Goal: Task Accomplishment & Management: Use online tool/utility

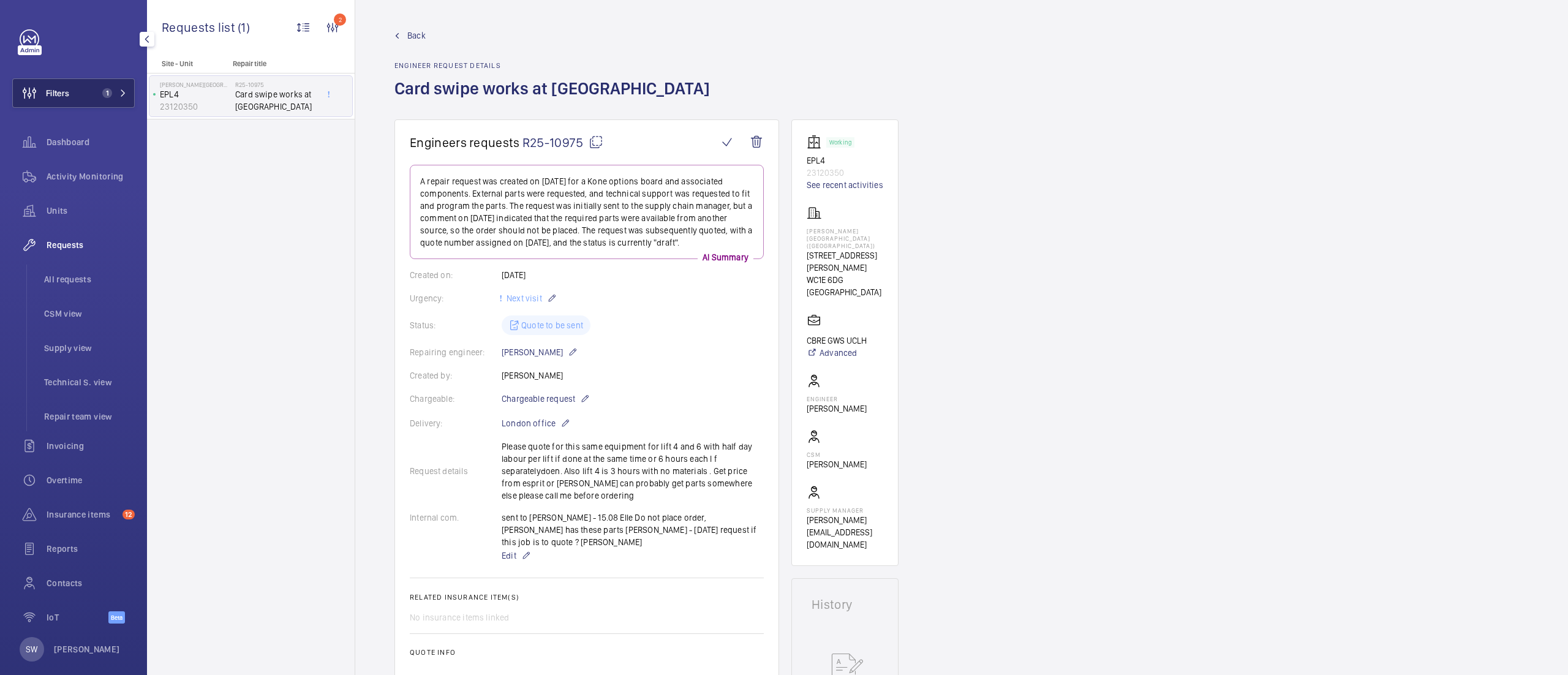
scroll to position [311, 0]
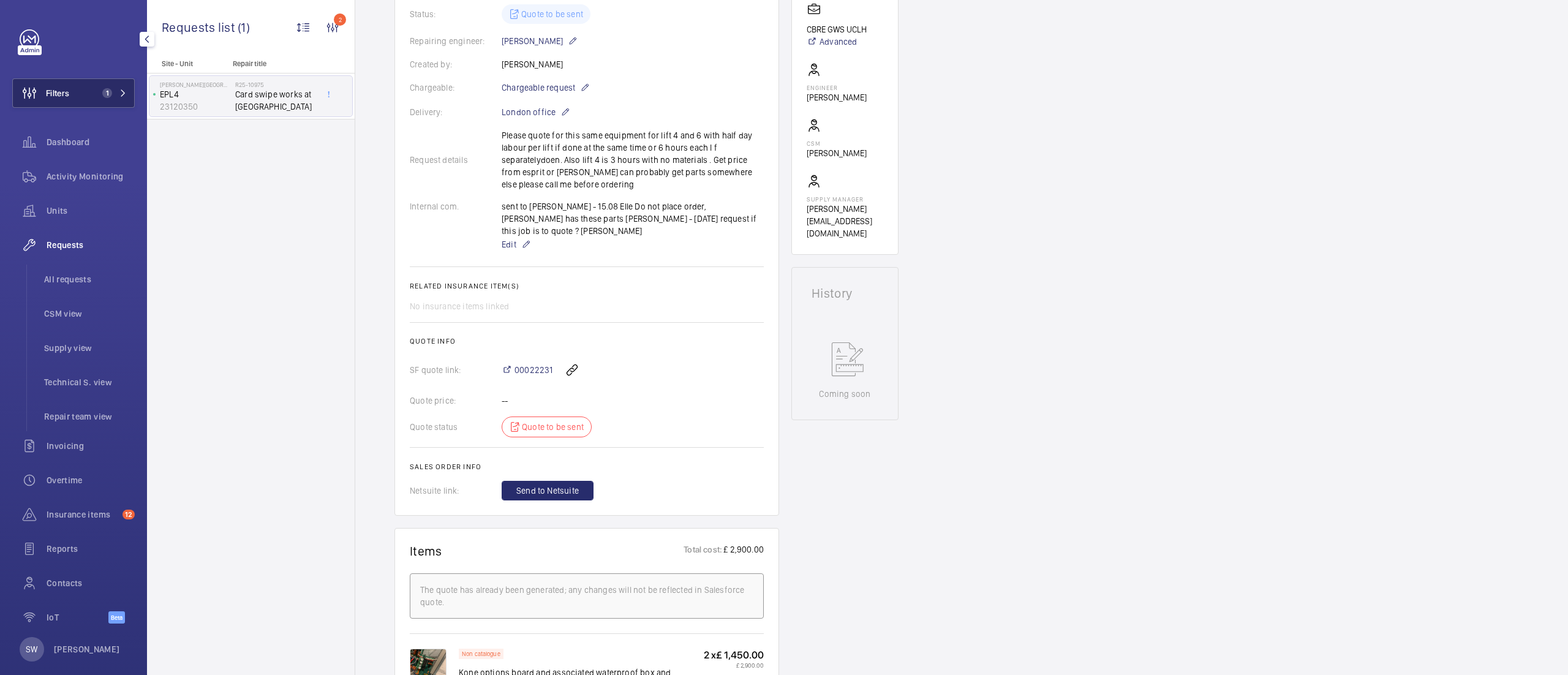
click at [103, 100] on button "Filters 1" at bounding box center [73, 93] width 123 height 30
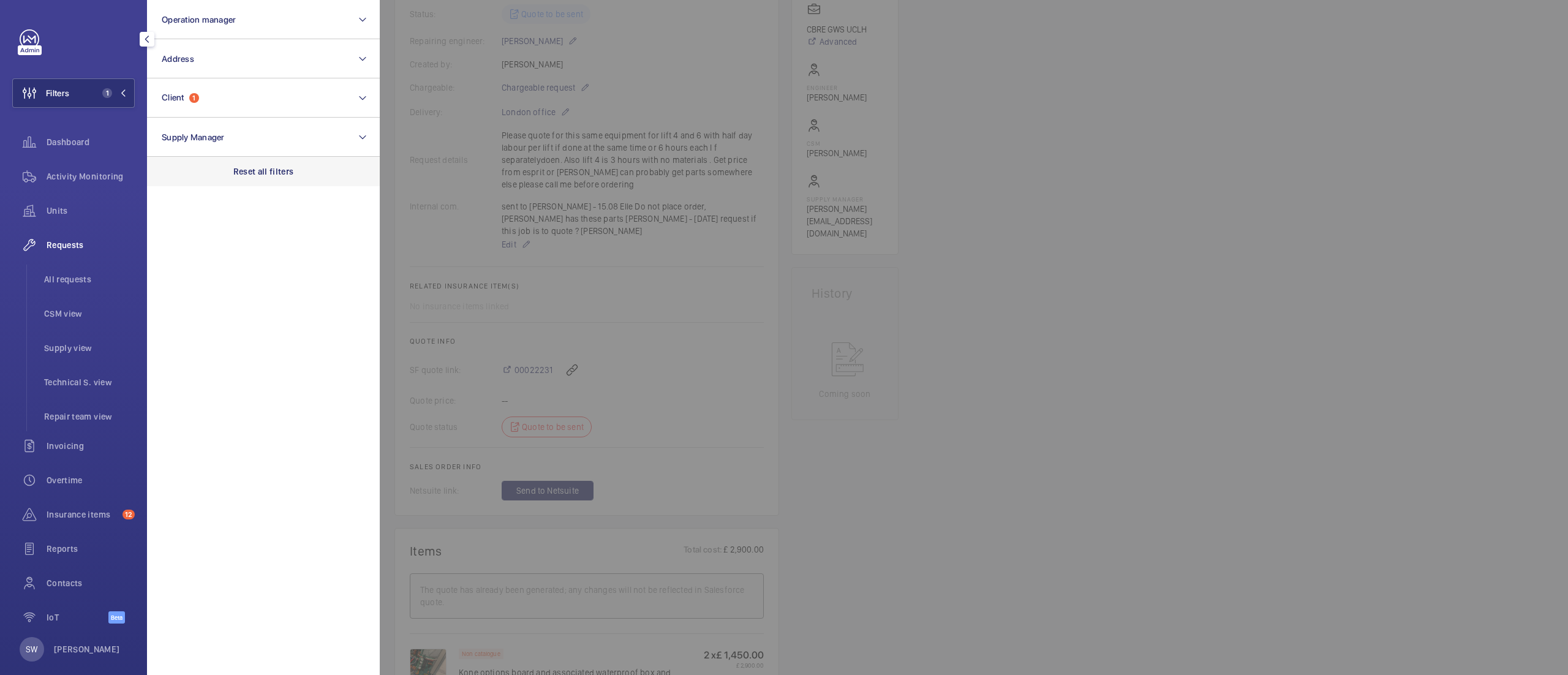
click at [262, 169] on p "Reset all filters" at bounding box center [264, 171] width 61 height 12
click at [224, 100] on button "Client" at bounding box center [263, 98] width 233 height 39
type input "pears"
click at [197, 172] on span "CBRE GWS UK- [GEOGRAPHIC_DATA] [GEOGRAPHIC_DATA])" at bounding box center [265, 176] width 168 height 12
click at [178, 172] on input "CBRE GWS UK- [GEOGRAPHIC_DATA] [GEOGRAPHIC_DATA])" at bounding box center [165, 176] width 25 height 25
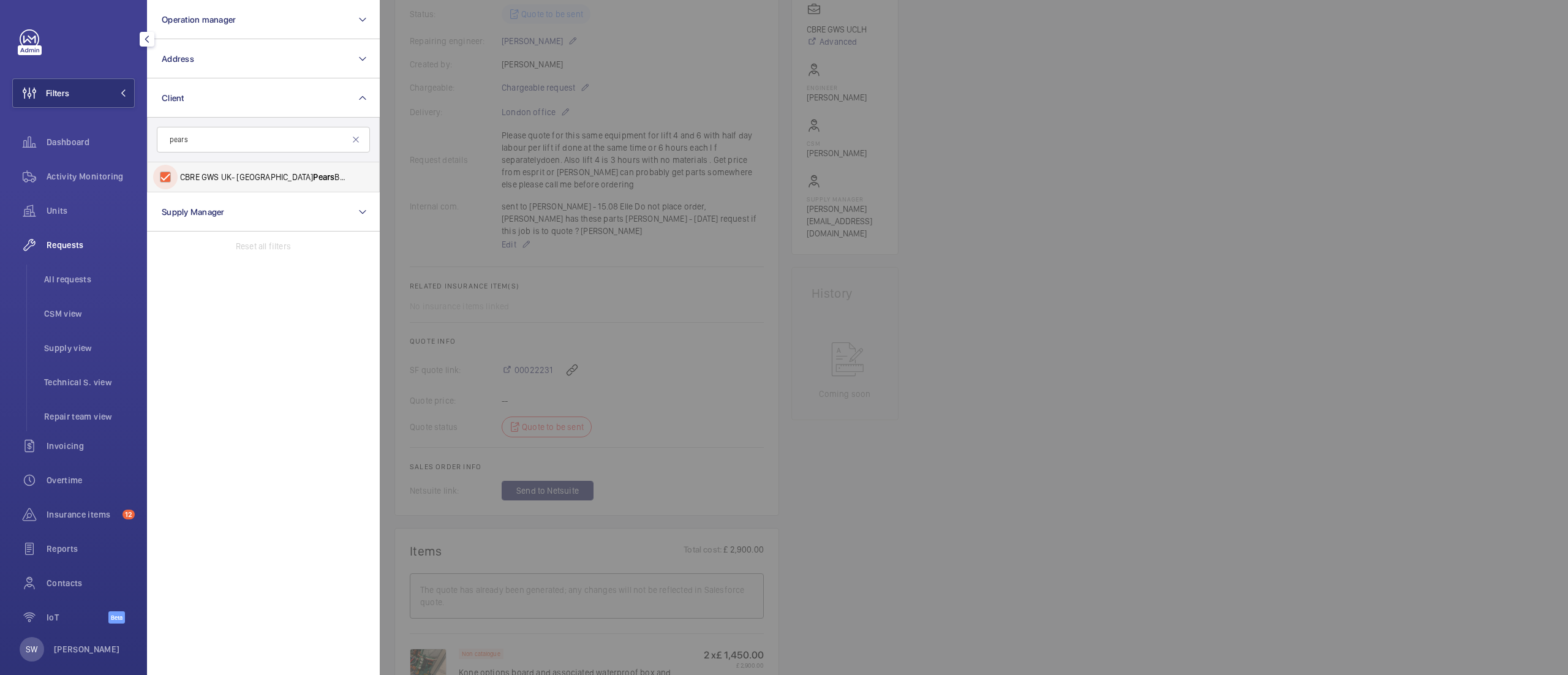
checkbox input "true"
click at [1138, 313] on div at bounding box center [1164, 338] width 1568 height 675
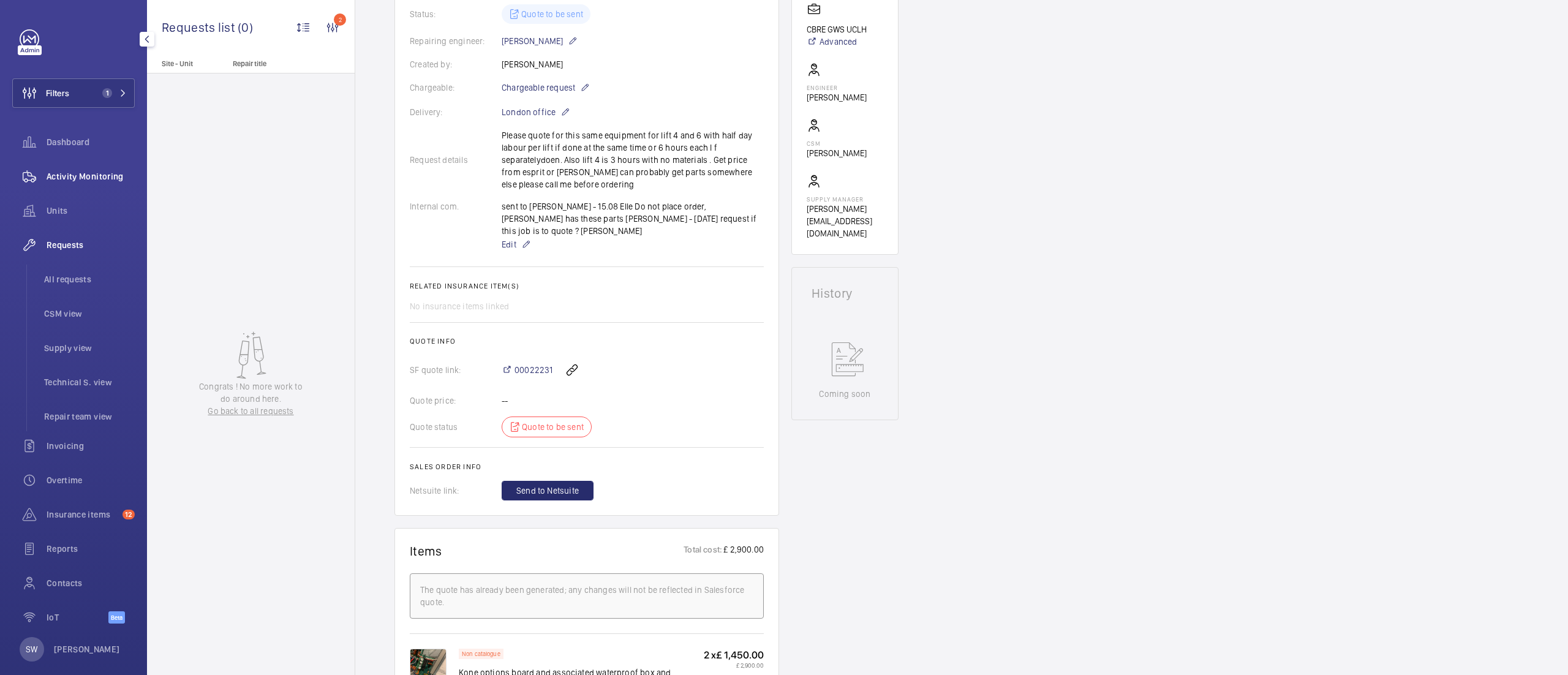
click at [67, 175] on span "Activity Monitoring" at bounding box center [91, 176] width 88 height 12
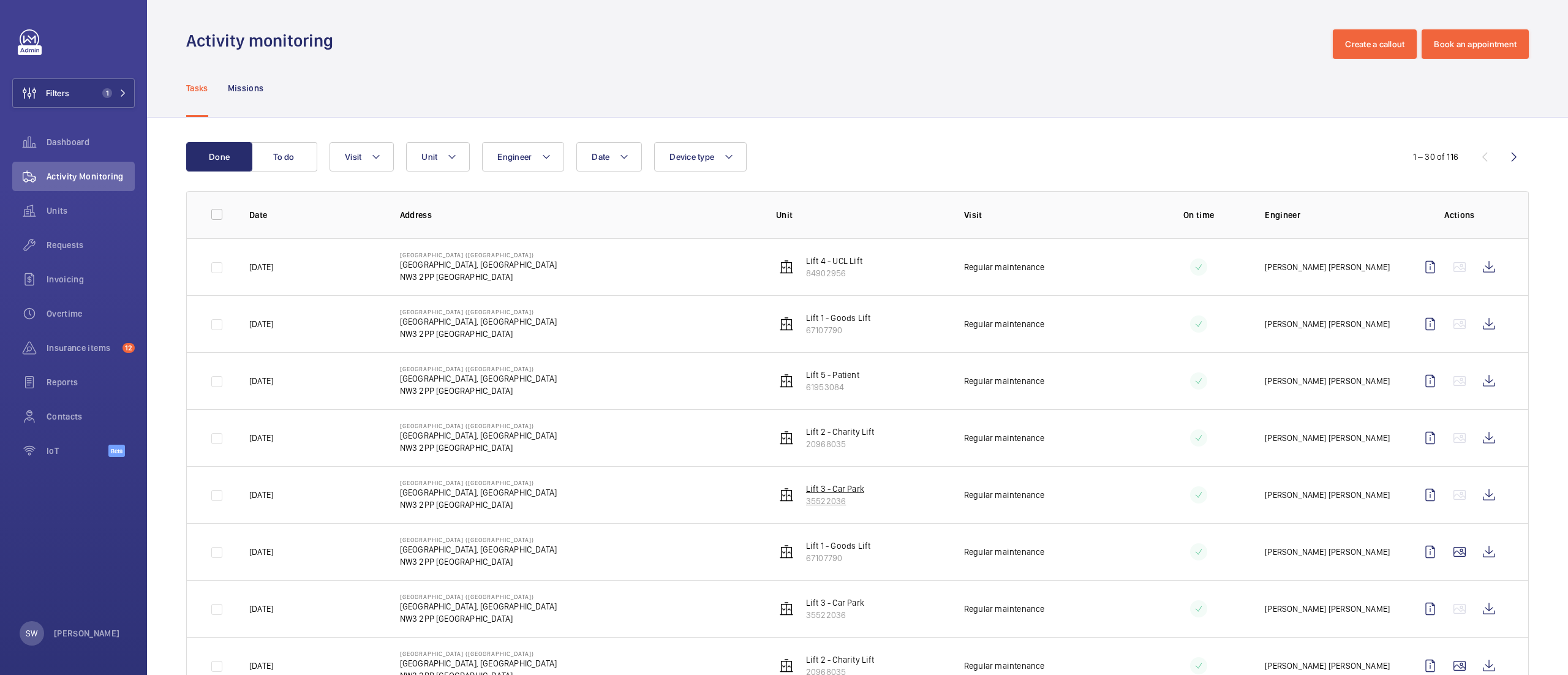
click at [827, 499] on p "35522036" at bounding box center [835, 500] width 59 height 12
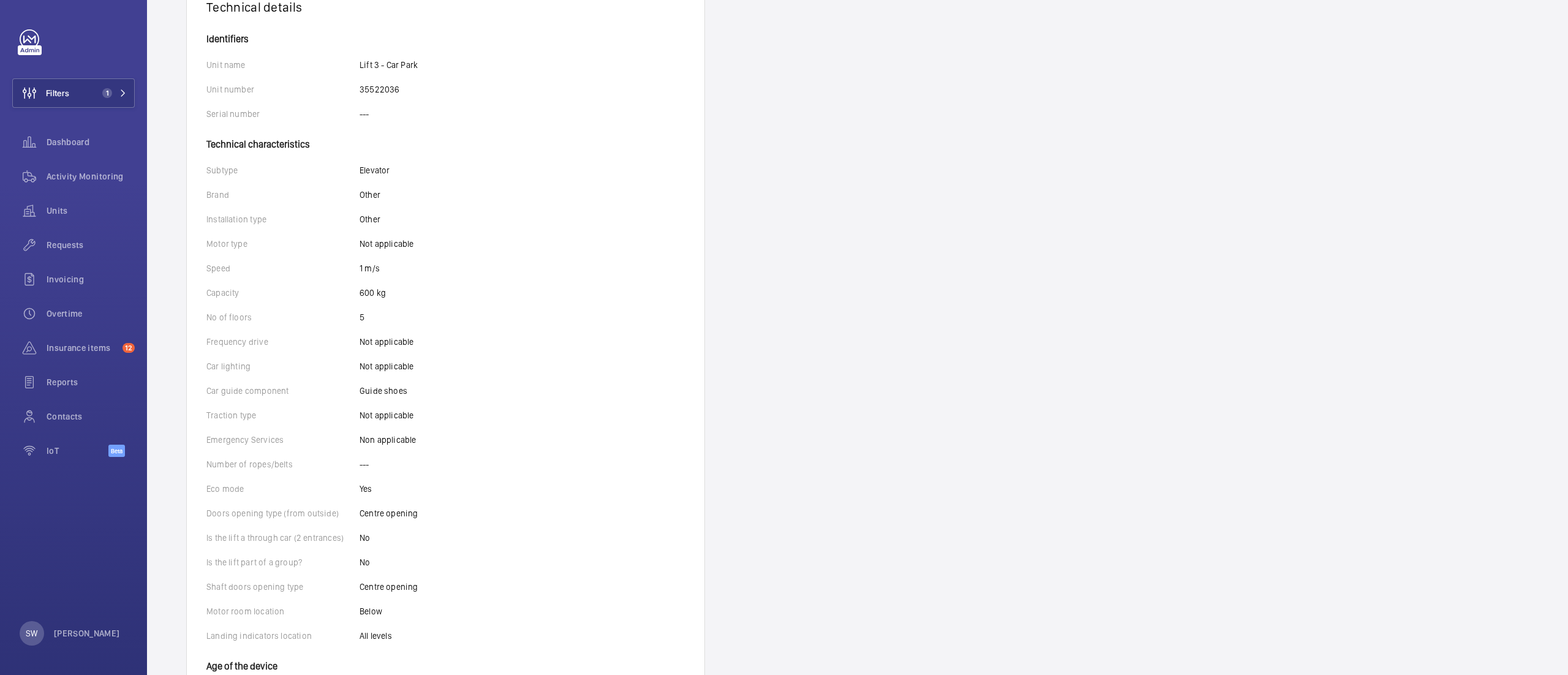
scroll to position [253, 0]
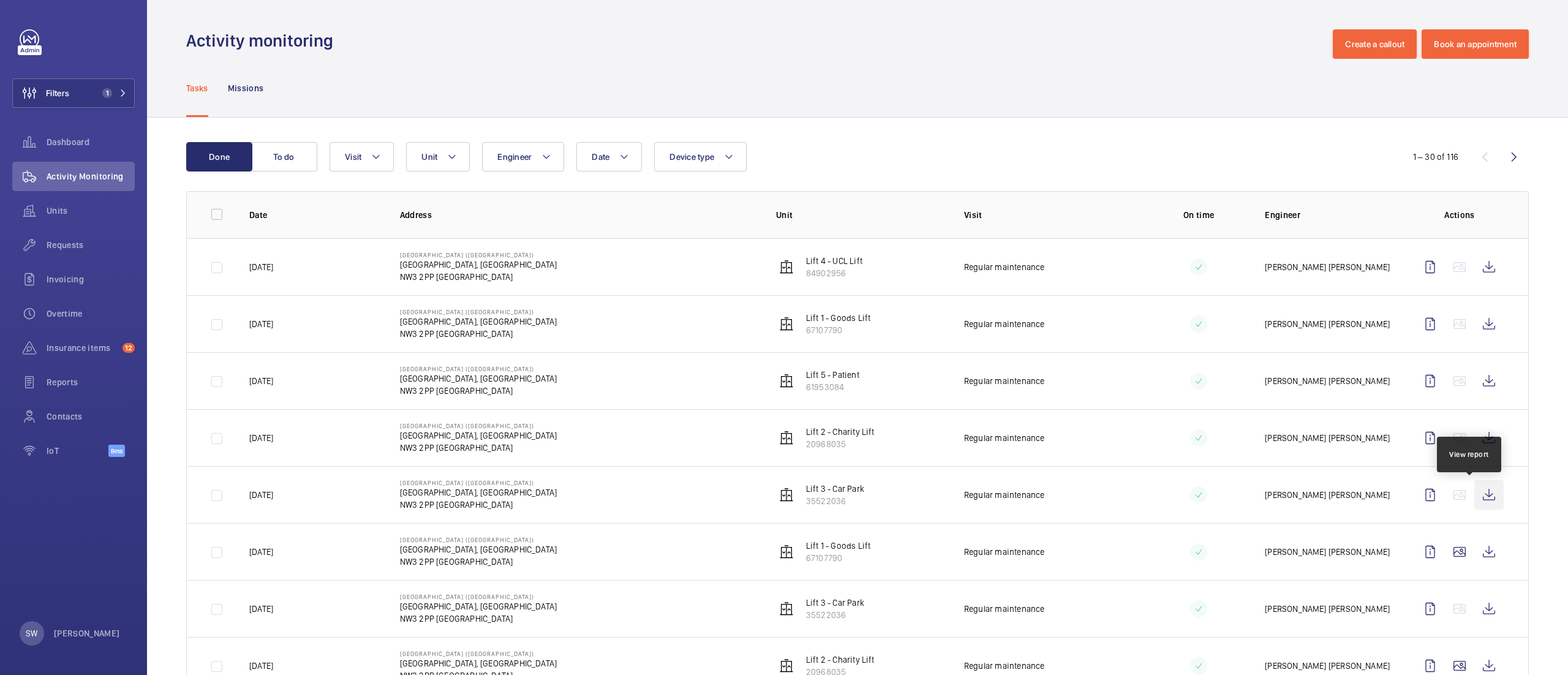
click at [1475, 491] on wm-front-icon-button at bounding box center [1489, 495] width 30 height 30
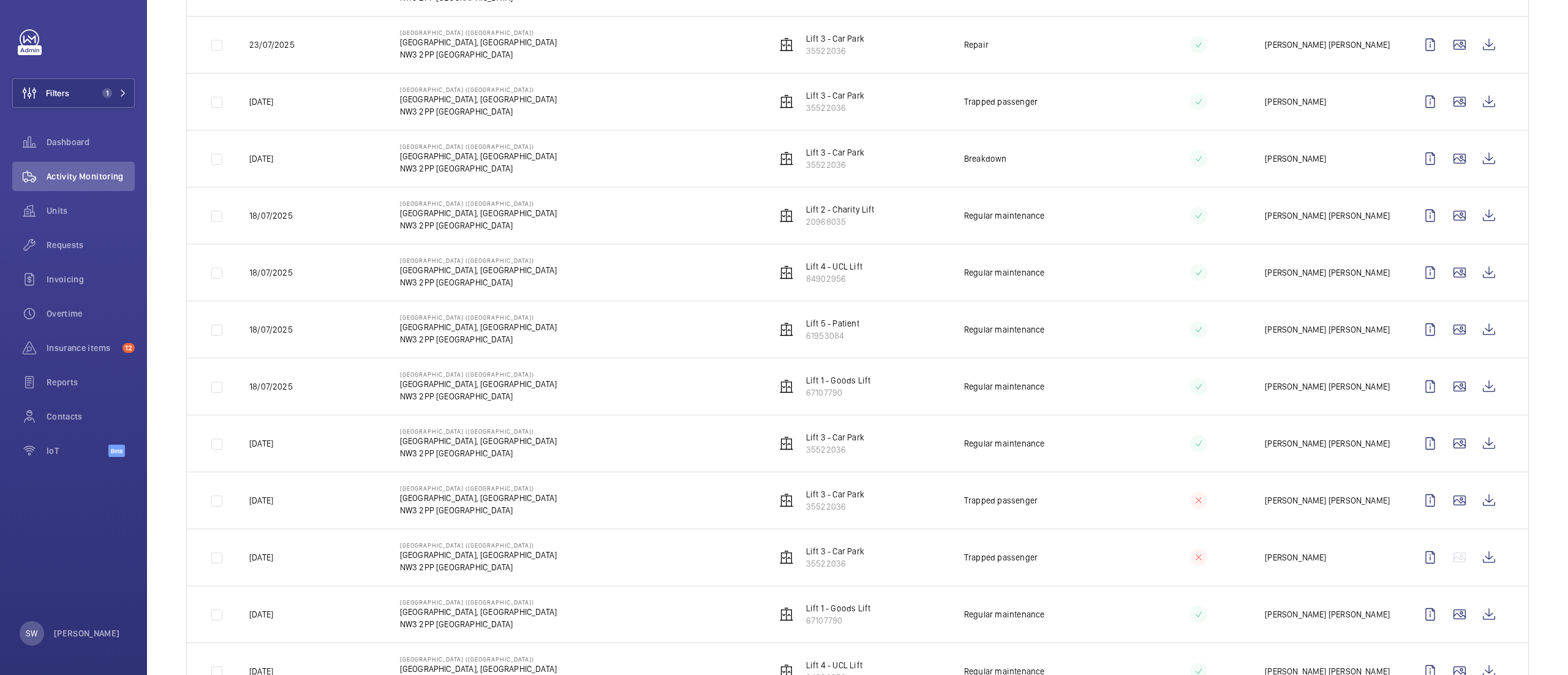
scroll to position [854, 0]
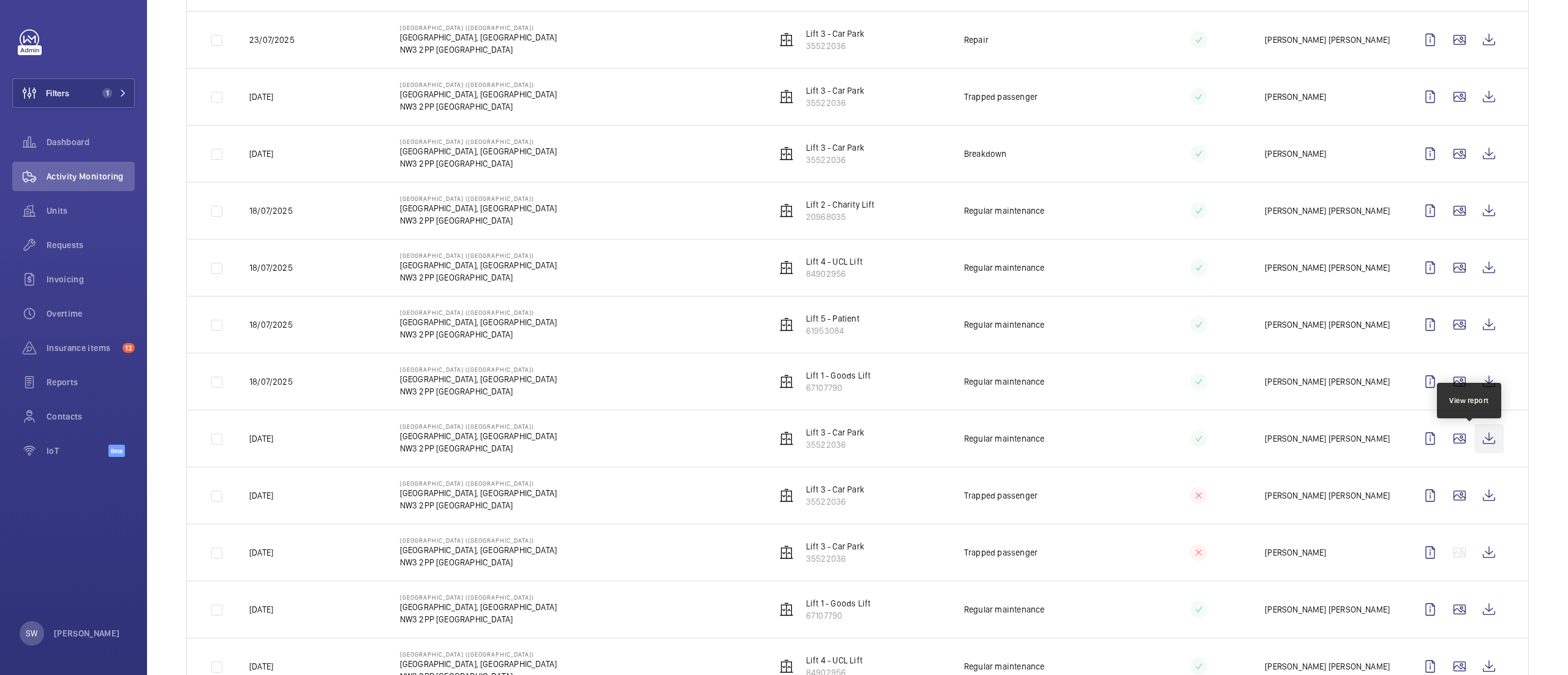
click at [1475, 445] on wm-front-icon-button at bounding box center [1489, 439] width 30 height 30
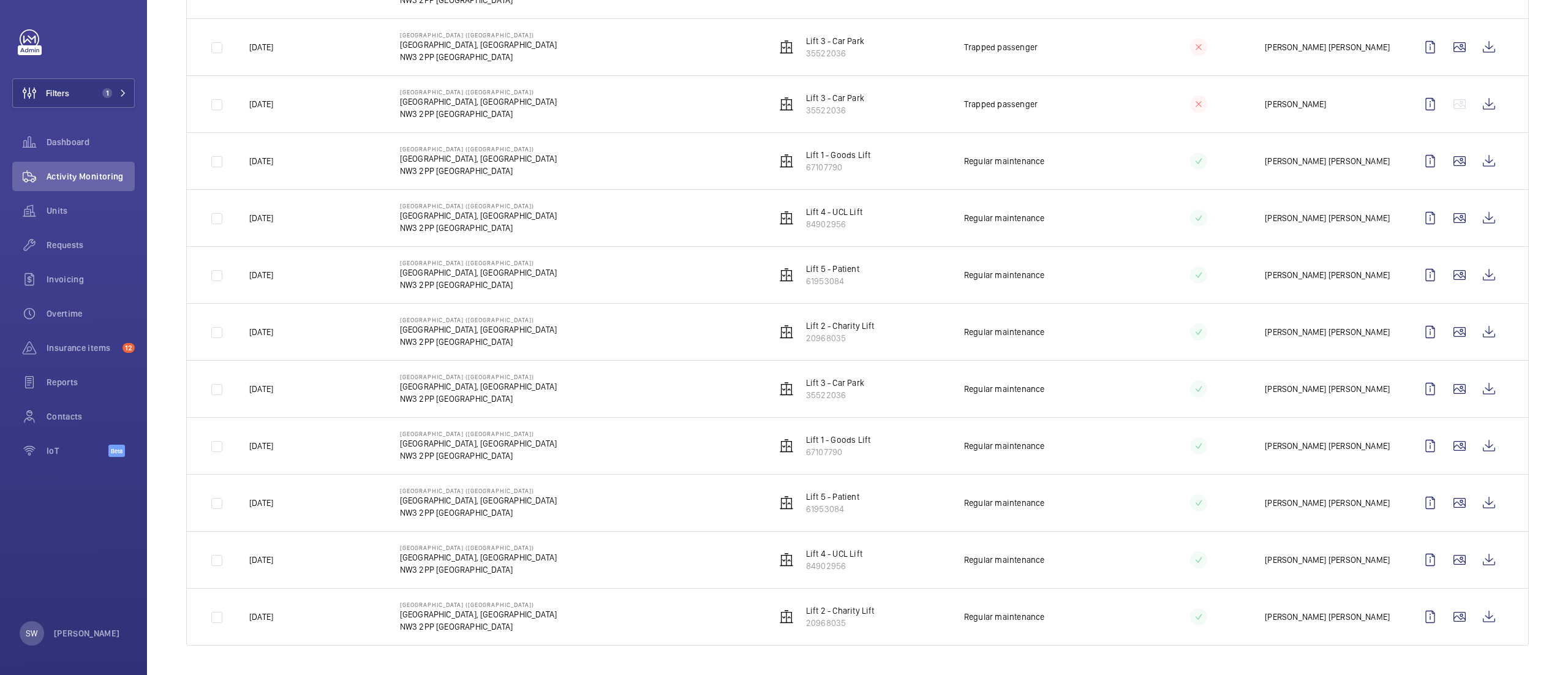
scroll to position [0, 0]
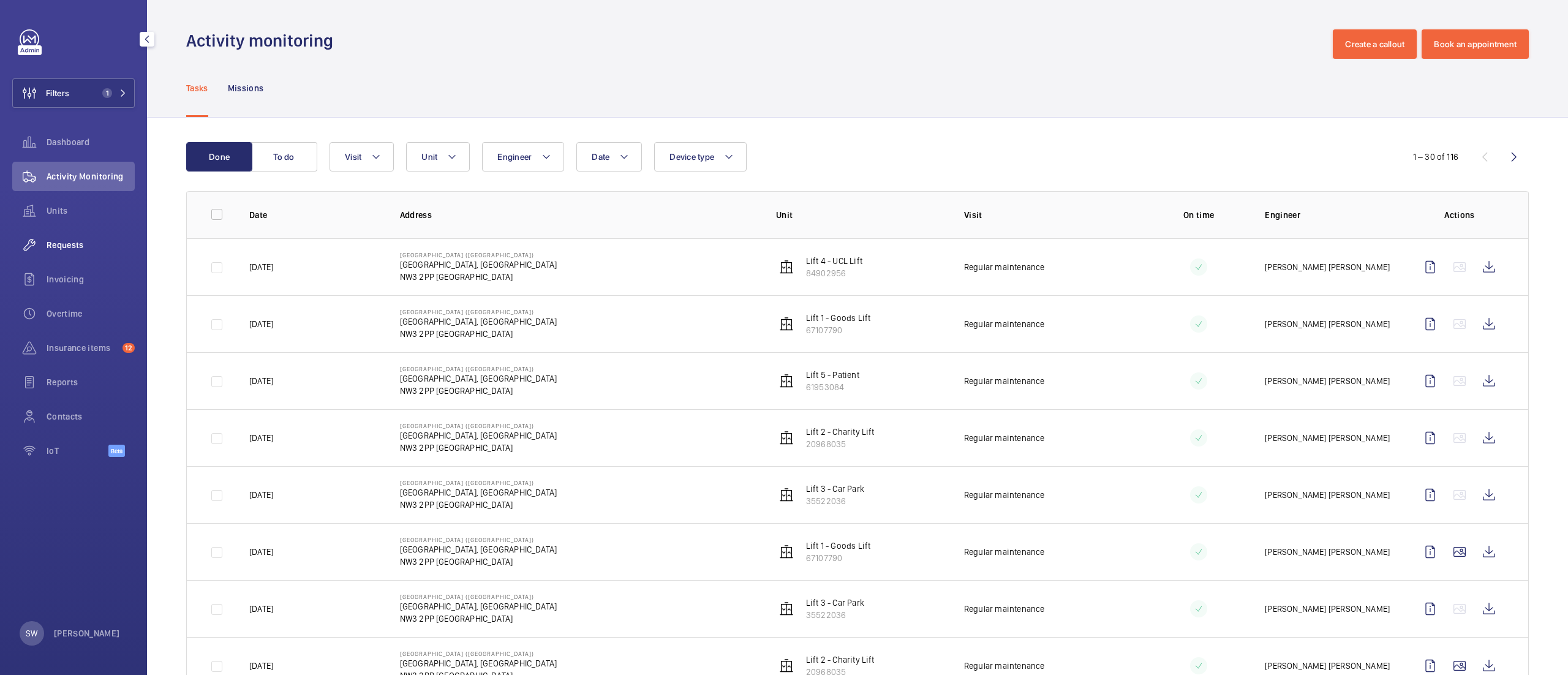
click at [111, 235] on div "Requests" at bounding box center [73, 245] width 123 height 30
click at [816, 497] on p "35522036" at bounding box center [835, 500] width 59 height 12
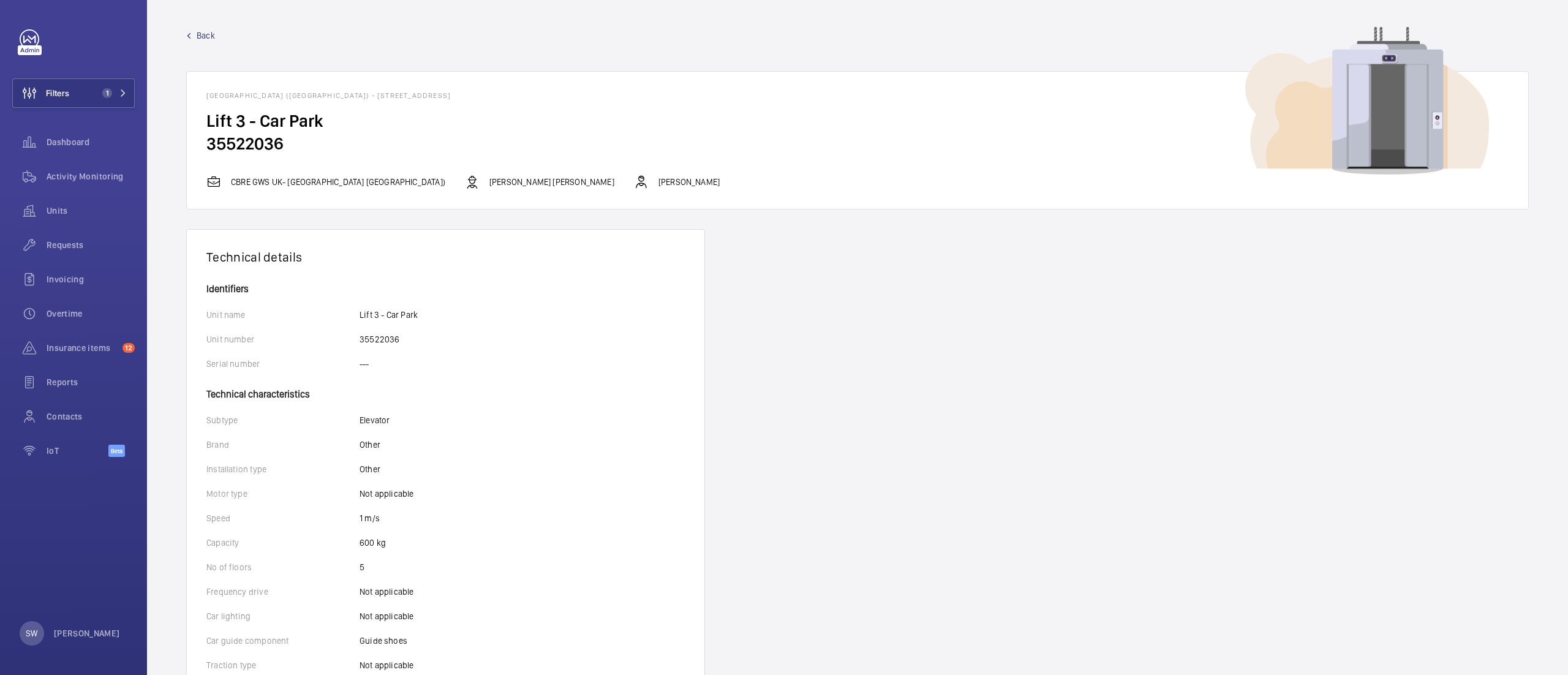
click at [188, 31] on link "Back" at bounding box center [857, 35] width 1343 height 12
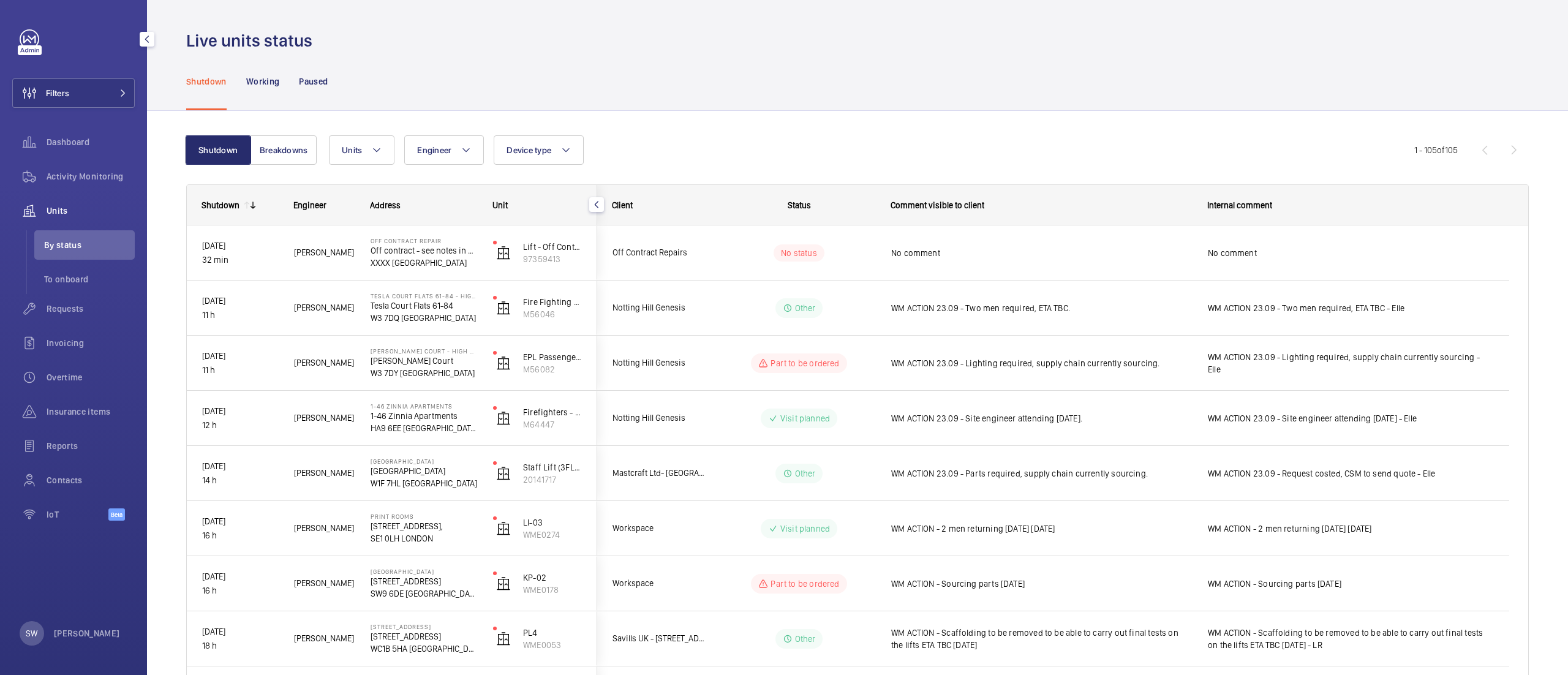
scroll to position [5306, 0]
